Goal: Entertainment & Leisure: Consume media (video, audio)

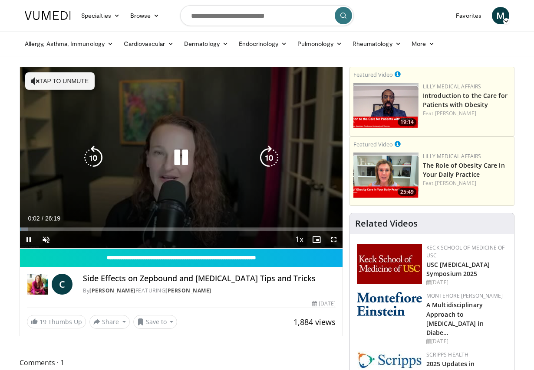
click at [40, 77] on button "Tap to unmute" at bounding box center [59, 80] width 69 height 17
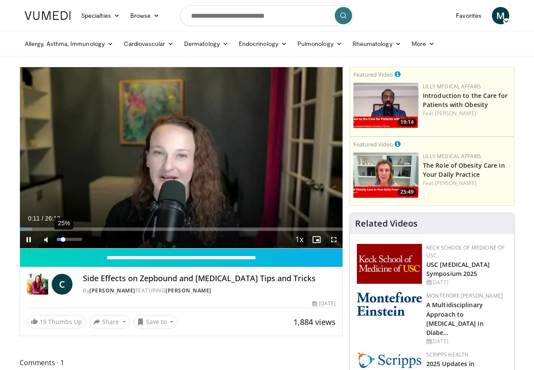
drag, startPoint x: 82, startPoint y: 242, endPoint x: 63, endPoint y: 242, distance: 19.1
click at [63, 241] on div "Volume Level" at bounding box center [60, 239] width 6 height 3
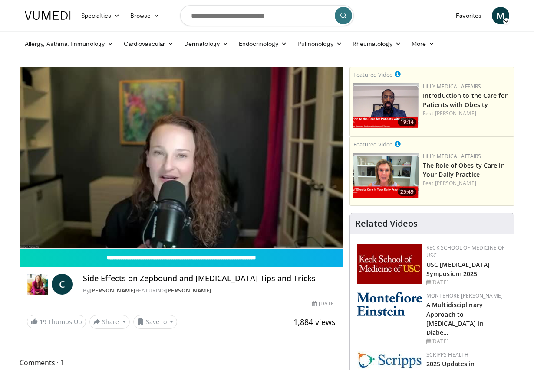
drag, startPoint x: 173, startPoint y: 292, endPoint x: 92, endPoint y: 292, distance: 80.2
click at [92, 292] on div "By Dr. Carolynn Francavilla FEATURING Carolynn Francavilla" at bounding box center [209, 291] width 252 height 8
copy link "Dr. Carolynn Francavilla"
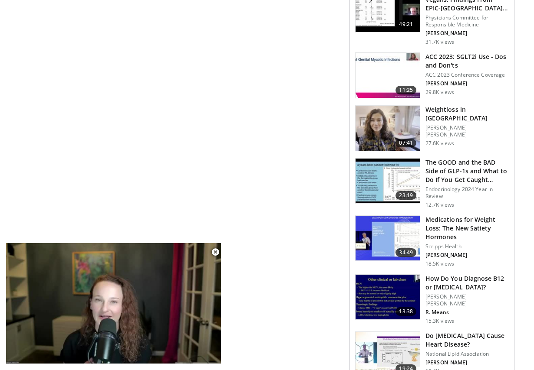
scroll to position [564, 0]
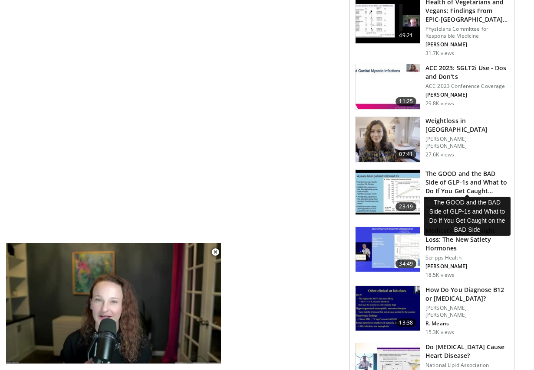
click at [449, 180] on h3 "The GOOD and the BAD Side of GLP-1s and What to Do If You Get Caught…" at bounding box center [466, 183] width 83 height 26
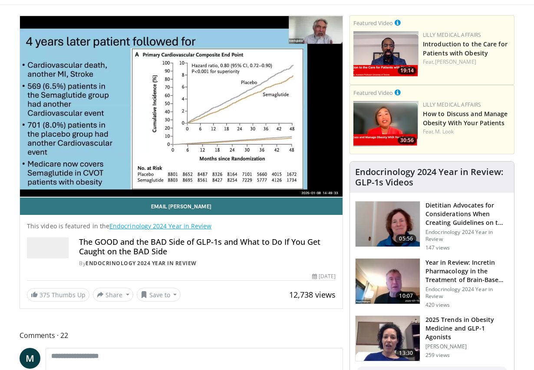
scroll to position [43, 0]
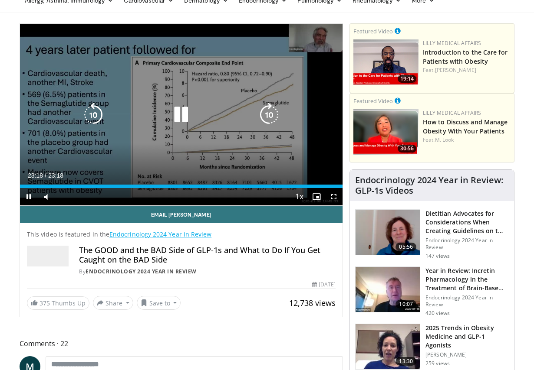
drag, startPoint x: 49, startPoint y: 66, endPoint x: 209, endPoint y: 69, distance: 159.7
click at [209, 69] on div "10 seconds Tap to unmute" at bounding box center [181, 115] width 322 height 182
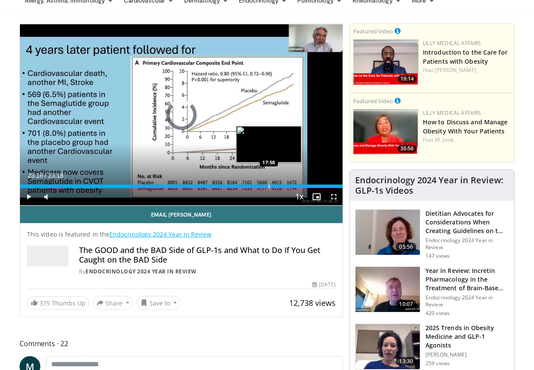
click at [268, 187] on div "Progress Bar" at bounding box center [268, 186] width 1 height 3
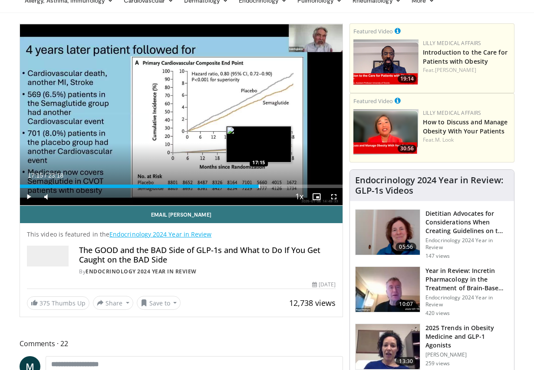
click at [259, 187] on div "Progress Bar" at bounding box center [259, 186] width 1 height 3
click at [249, 185] on div "Progress Bar" at bounding box center [249, 186] width 1 height 3
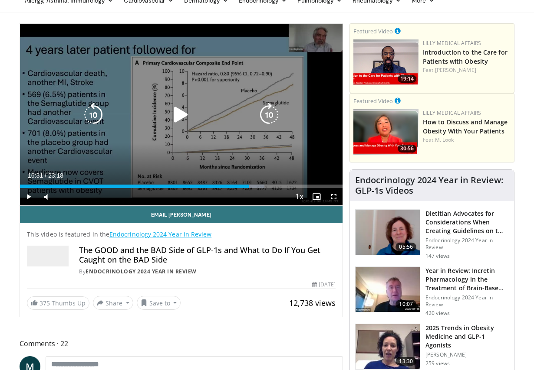
click at [179, 115] on icon "Video Player" at bounding box center [181, 115] width 24 height 24
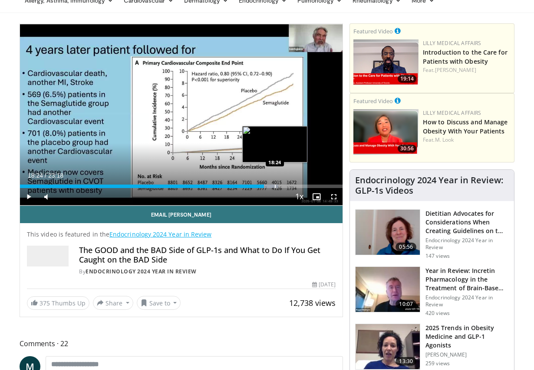
click at [275, 187] on div "Progress Bar" at bounding box center [275, 186] width 1 height 3
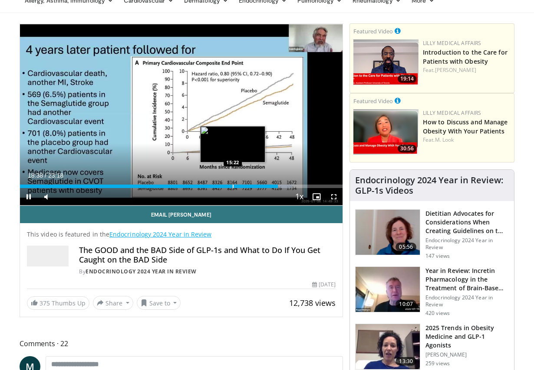
click at [232, 187] on video-js "**********" at bounding box center [181, 115] width 322 height 182
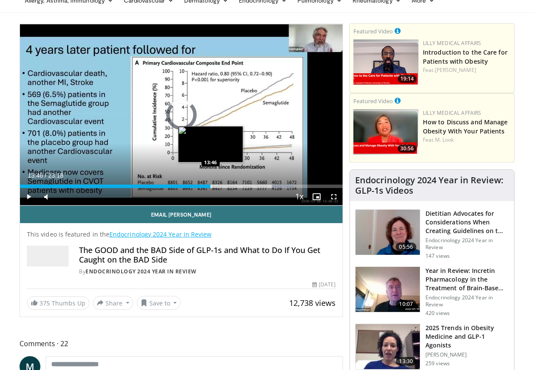
click at [210, 186] on div "Progress Bar" at bounding box center [210, 186] width 1 height 3
click at [208, 187] on div "Progress Bar" at bounding box center [208, 186] width 1 height 3
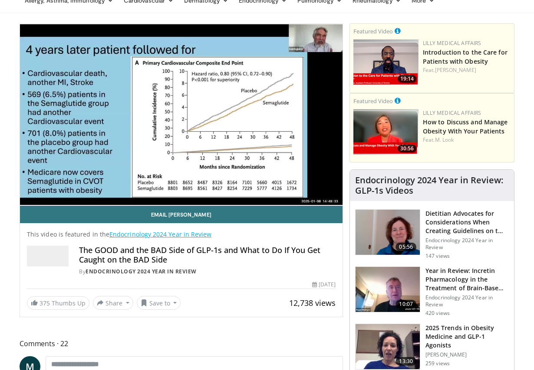
click at [208, 187] on video-js "**********" at bounding box center [181, 115] width 322 height 182
